Goal: Task Accomplishment & Management: Use online tool/utility

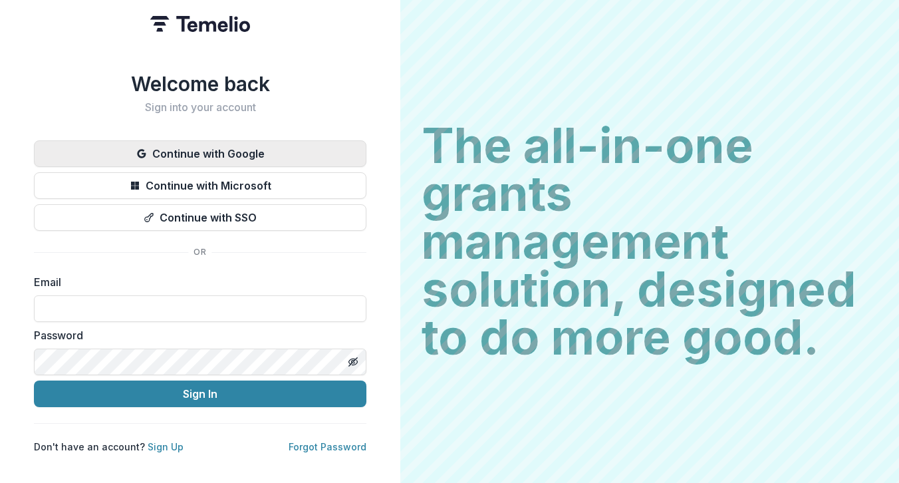
click at [268, 145] on button "Continue with Google" at bounding box center [200, 153] width 333 height 27
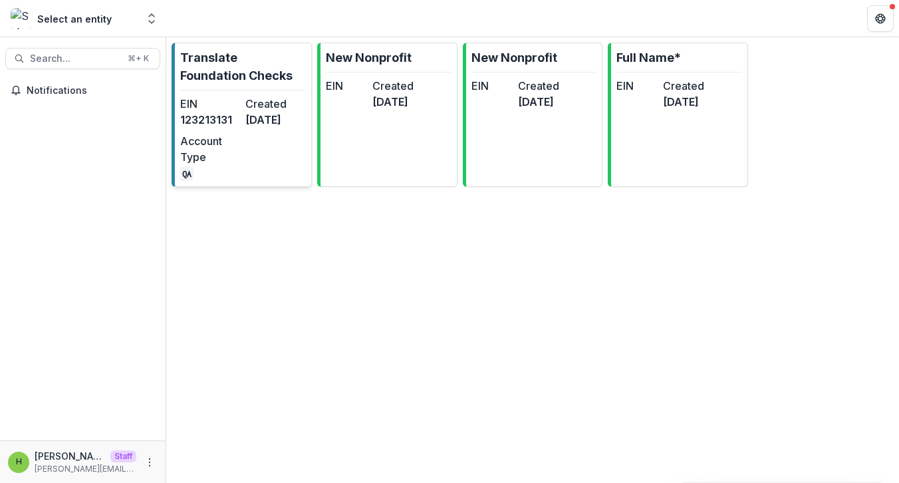
click at [255, 150] on div "EIN [US_EMPLOYER_IDENTIFICATION_NUMBER] Created [DATE] Account Type QA" at bounding box center [243, 138] width 126 height 85
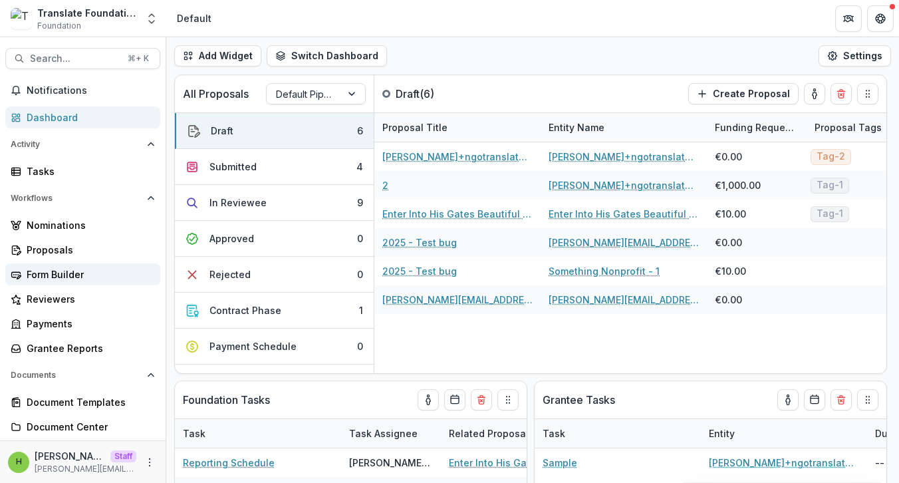
click at [107, 283] on link "Form Builder" at bounding box center [82, 274] width 155 height 22
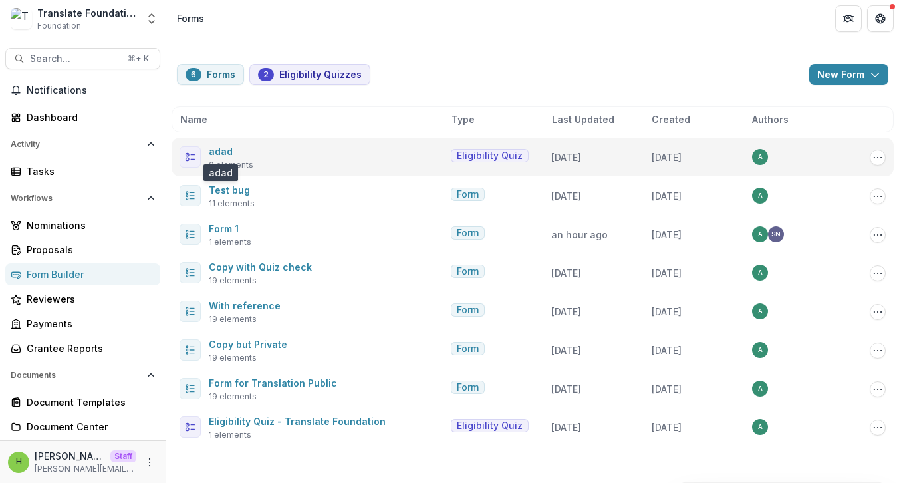
click at [222, 149] on link "adad" at bounding box center [221, 151] width 24 height 11
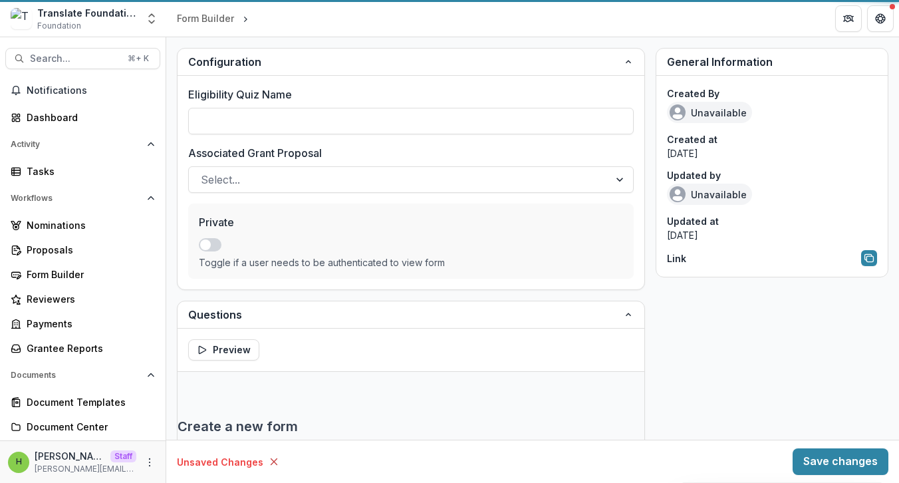
drag, startPoint x: 222, startPoint y: 149, endPoint x: 321, endPoint y: 158, distance: 99.5
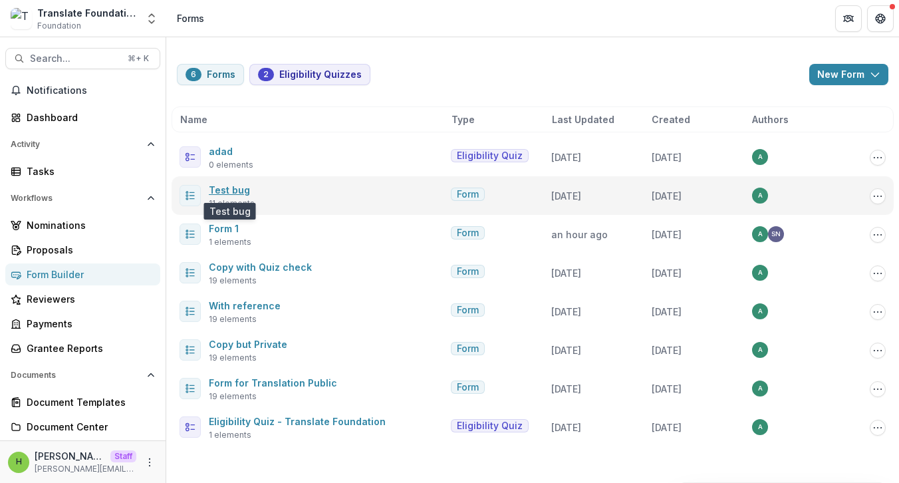
click at [215, 190] on link "Test bug" at bounding box center [229, 189] width 41 height 11
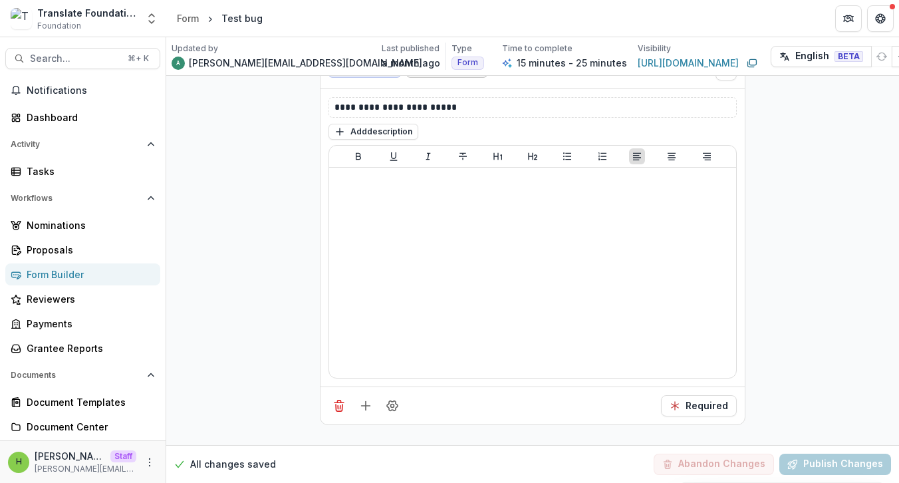
scroll to position [2687, 0]
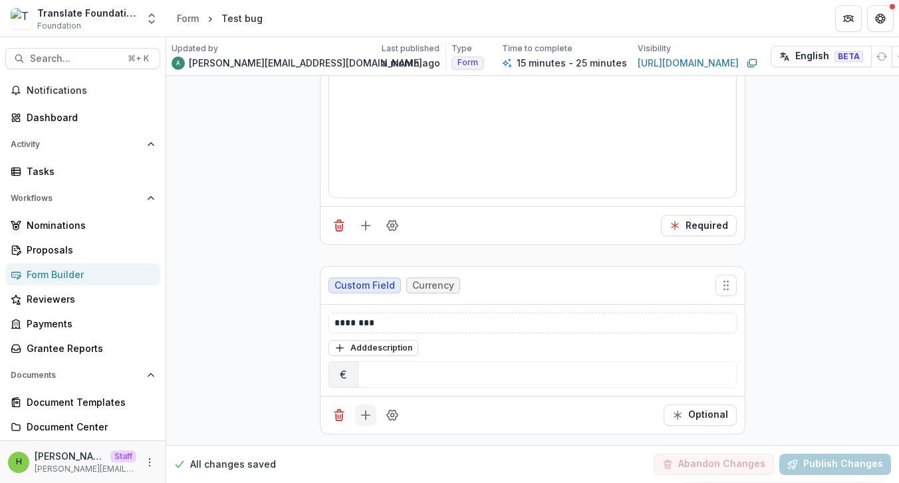
click at [359, 408] on icon "Add field" at bounding box center [365, 414] width 13 height 13
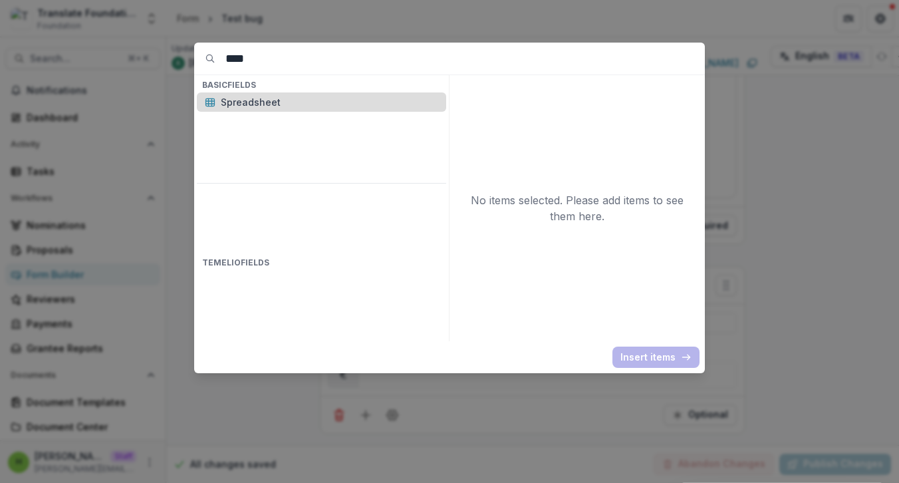
type input "****"
click at [331, 92] on div "Spreadsheet" at bounding box center [321, 101] width 249 height 19
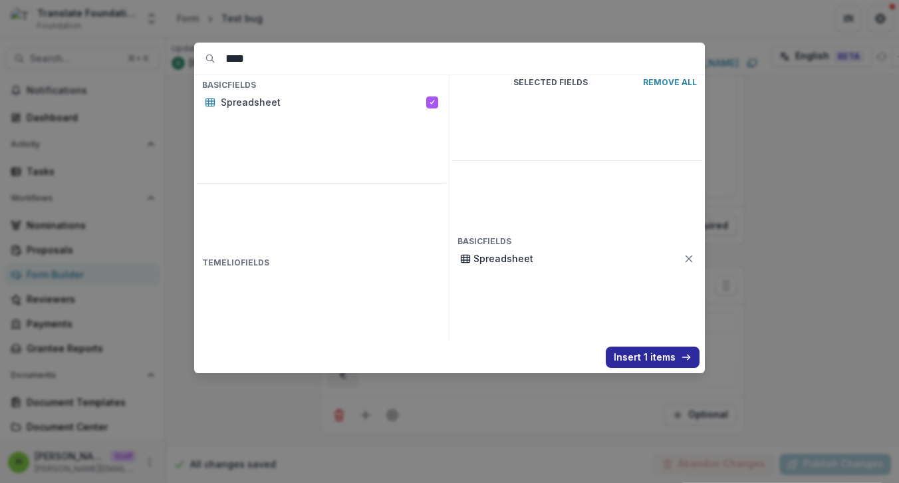
click at [654, 351] on button "Insert 1 items" at bounding box center [653, 357] width 94 height 21
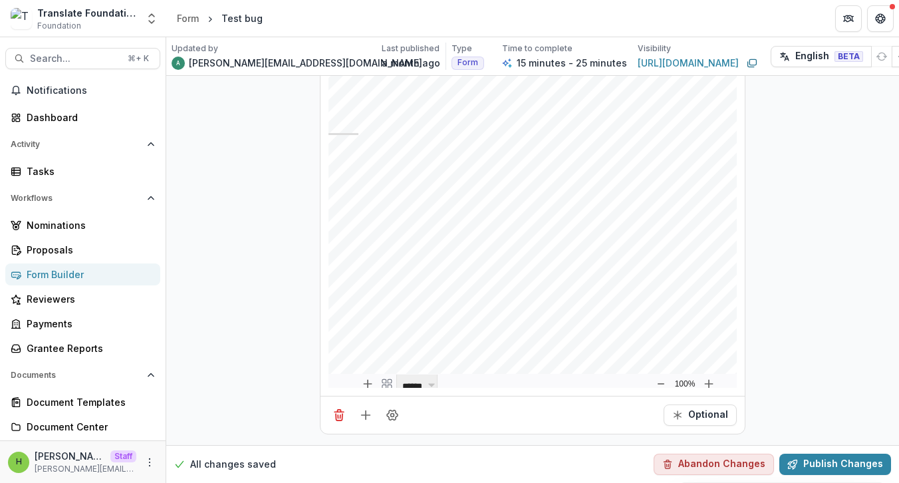
scroll to position [0, 0]
click at [386, 341] on div "Add" at bounding box center [386, 349] width 45 height 16
click at [389, 341] on div "Add" at bounding box center [386, 349] width 45 height 16
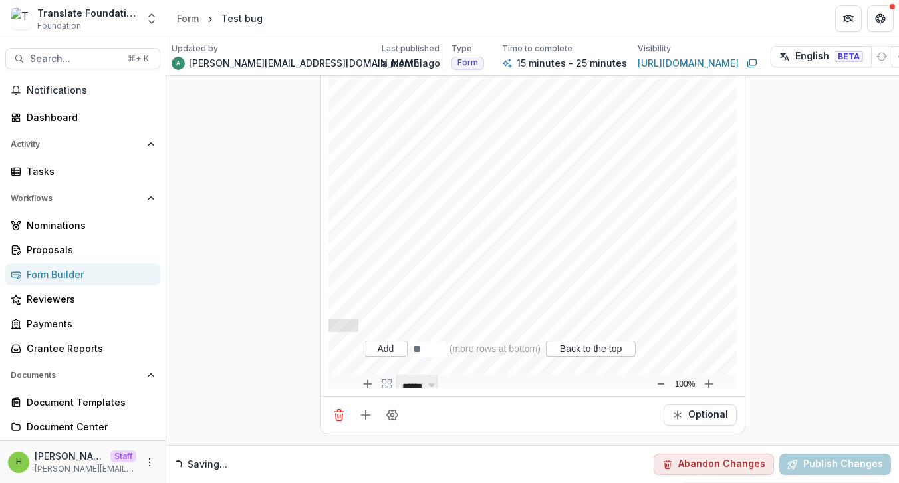
click at [335, 341] on div at bounding box center [344, 219] width 30 height 305
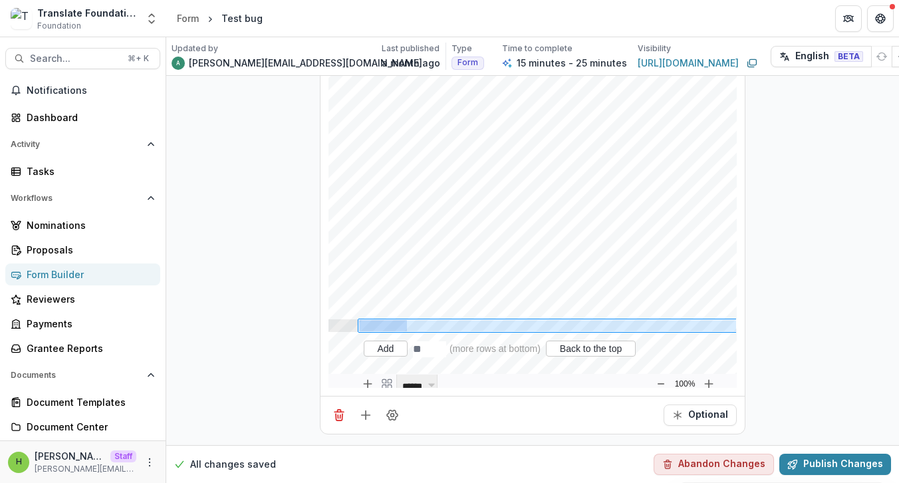
click at [376, 341] on div "Add" at bounding box center [386, 349] width 45 height 16
click at [348, 348] on div at bounding box center [344, 219] width 30 height 305
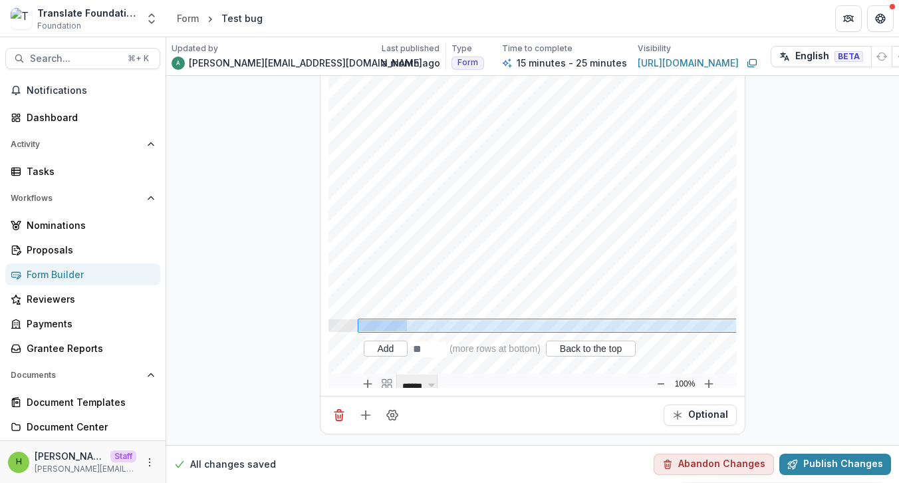
scroll to position [3248, 0]
